Goal: Find specific page/section: Find specific page/section

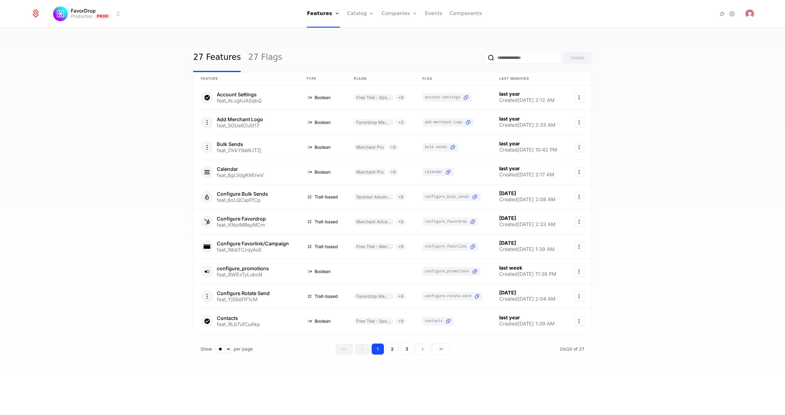
click at [143, 138] on div "27 Features 27 Flags Create Feature Type Plans Flag Last Modified Account Setti…" at bounding box center [392, 224] width 785 height 390
click at [404, 33] on link "Companies" at bounding box center [403, 30] width 28 height 5
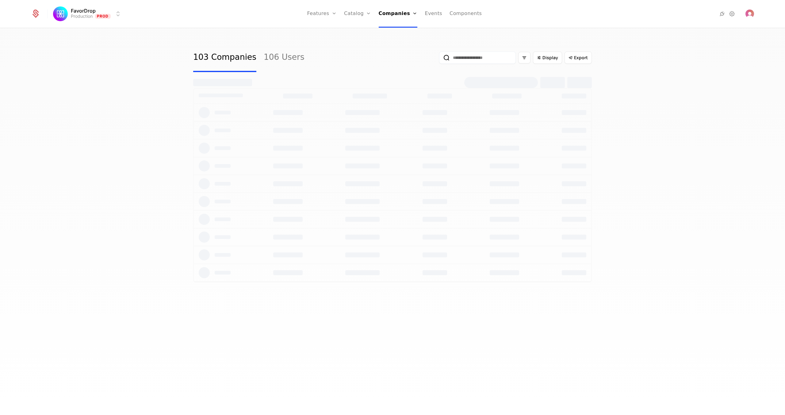
click at [120, 14] on html "FavorDrop Production Prod Features Features Flags Catalog Plans Add Ons Credits…" at bounding box center [392, 207] width 785 height 415
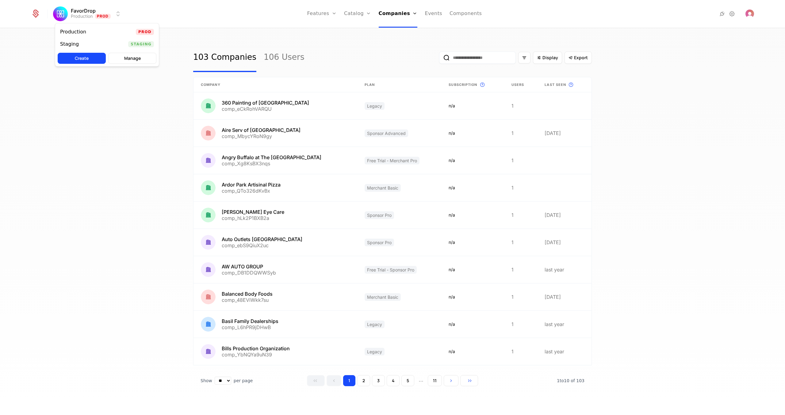
click at [125, 44] on div "Staging Staging" at bounding box center [107, 44] width 104 height 12
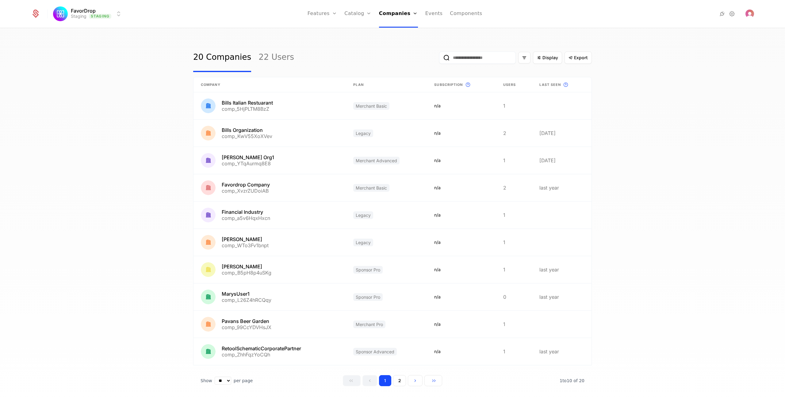
click at [144, 37] on div "20 Companies 22 Users Display Export Company Plan Subscription This is the subs…" at bounding box center [392, 224] width 785 height 390
click at [266, 133] on link at bounding box center [270, 133] width 152 height 27
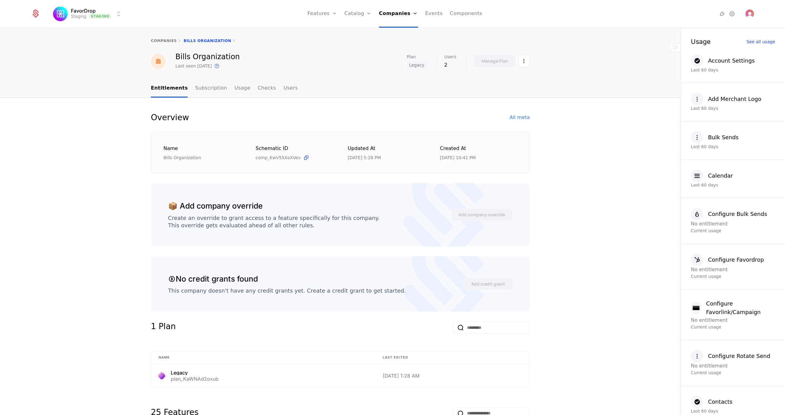
click at [258, 88] on link "Checks" at bounding box center [267, 88] width 18 height 18
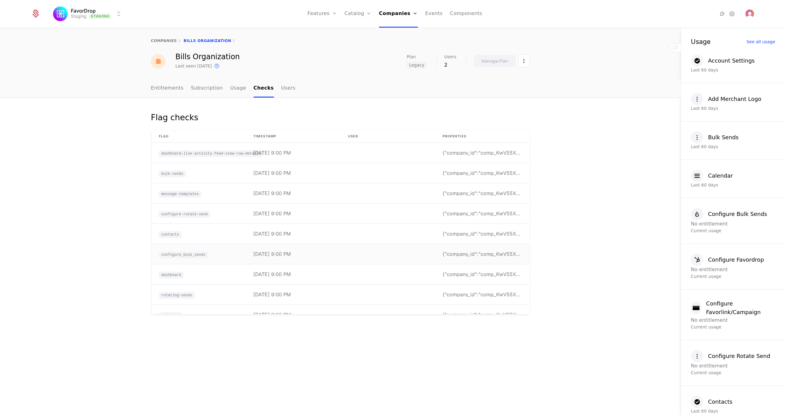
scroll to position [31, 0]
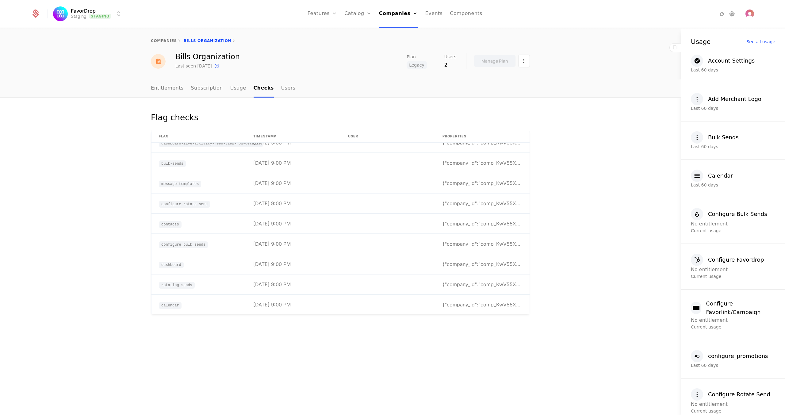
drag, startPoint x: 97, startPoint y: 164, endPoint x: 196, endPoint y: 1, distance: 190.3
click at [97, 163] on div "Flag checks Flag timestamp User Properties account-settings [DATE] 9:00 PM {"co…" at bounding box center [340, 256] width 681 height 317
